Goal: Navigation & Orientation: Find specific page/section

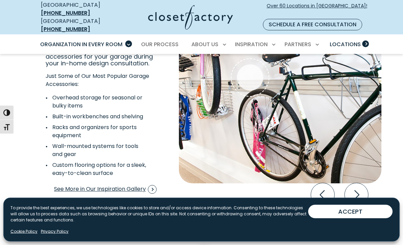
scroll to position [1243, 0]
click at [351, 40] on span "Locations" at bounding box center [344, 44] width 31 height 8
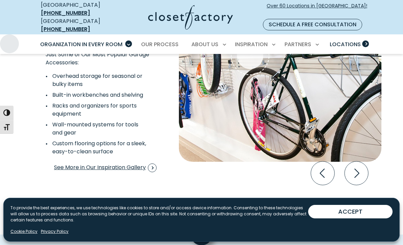
scroll to position [1265, 0]
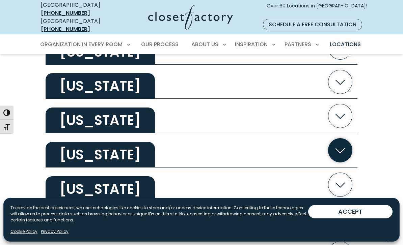
click at [346, 147] on icon "button" at bounding box center [340, 151] width 24 height 24
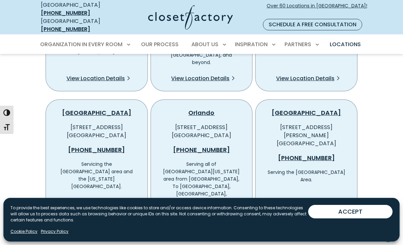
scroll to position [654, 0]
click at [328, 221] on span "View Location Details" at bounding box center [305, 225] width 58 height 8
